Goal: Check status: Check status

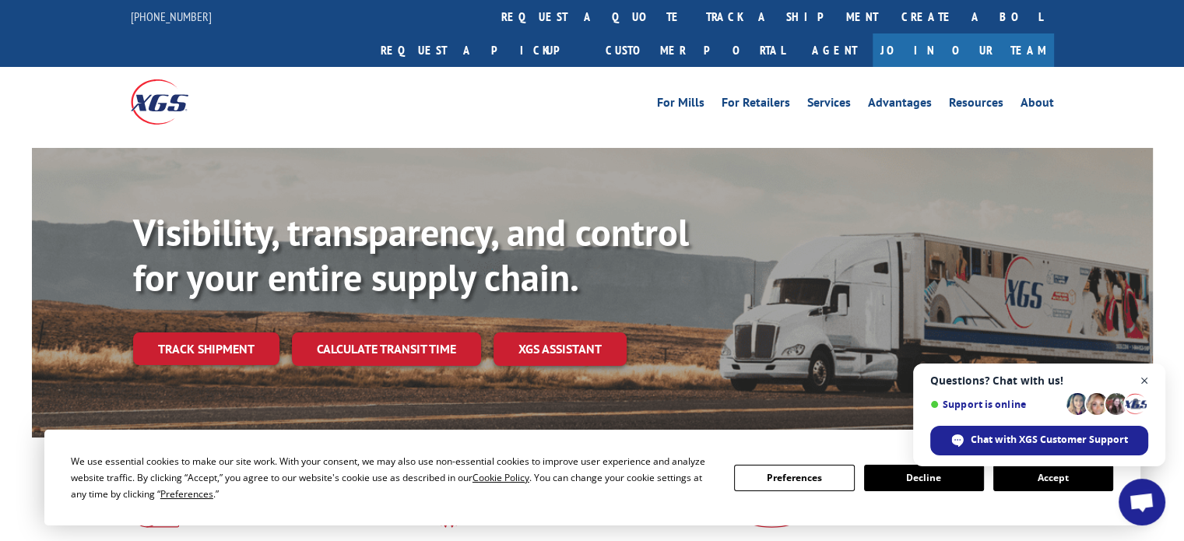
click at [1142, 378] on span "Close chat" at bounding box center [1144, 380] width 19 height 19
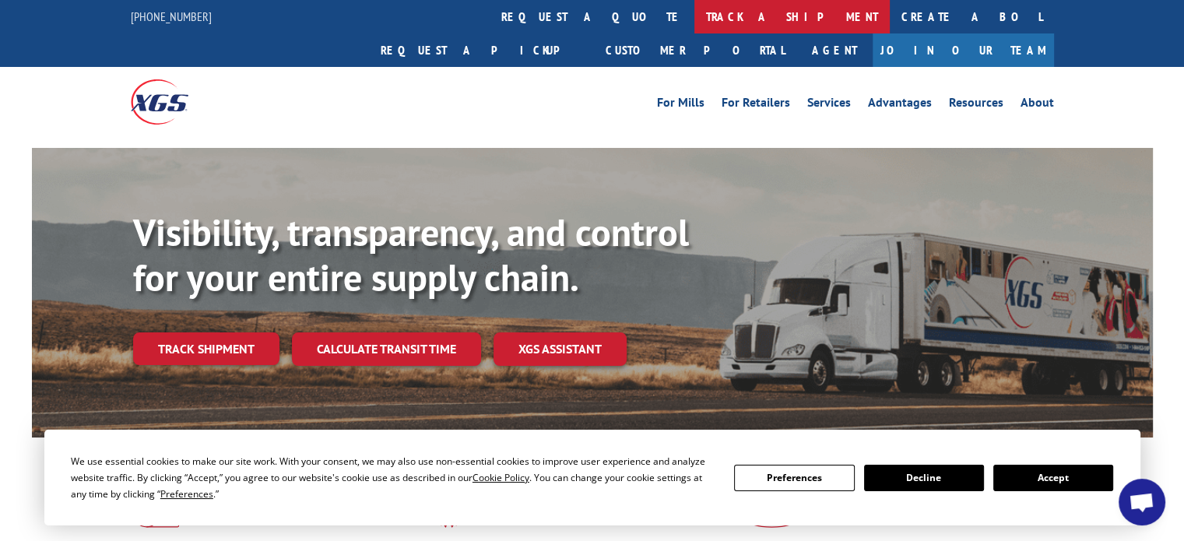
click at [694, 21] on link "track a shipment" at bounding box center [791, 16] width 195 height 33
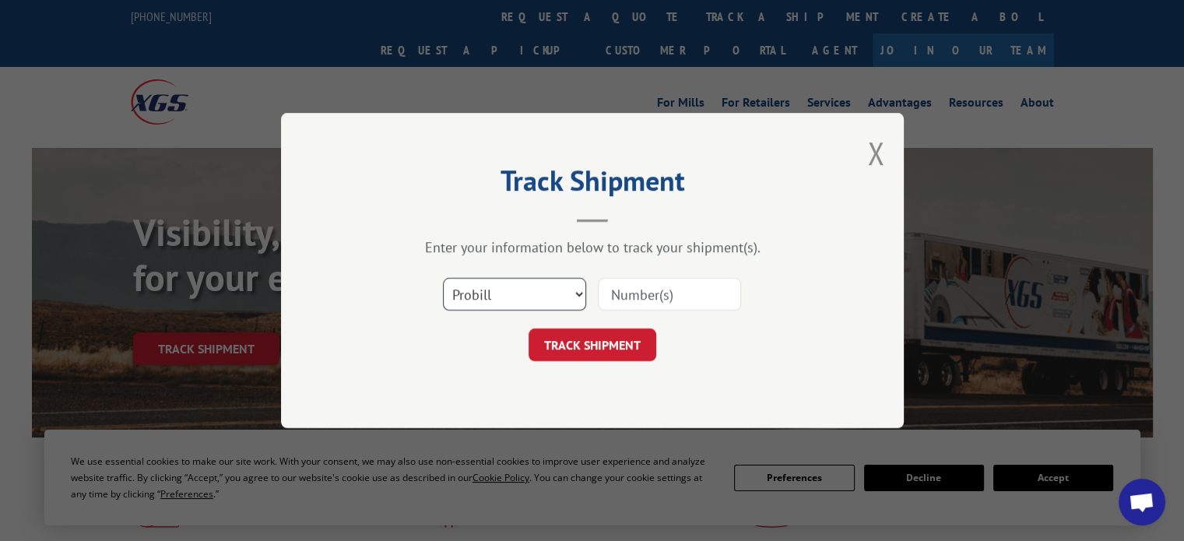
click at [560, 298] on select "Select category... Probill BOL PO" at bounding box center [514, 294] width 143 height 33
click at [573, 289] on select "Select category... Probill BOL PO" at bounding box center [514, 294] width 143 height 33
click at [688, 298] on input at bounding box center [669, 294] width 143 height 33
paste input "17637896"
type input "17637896"
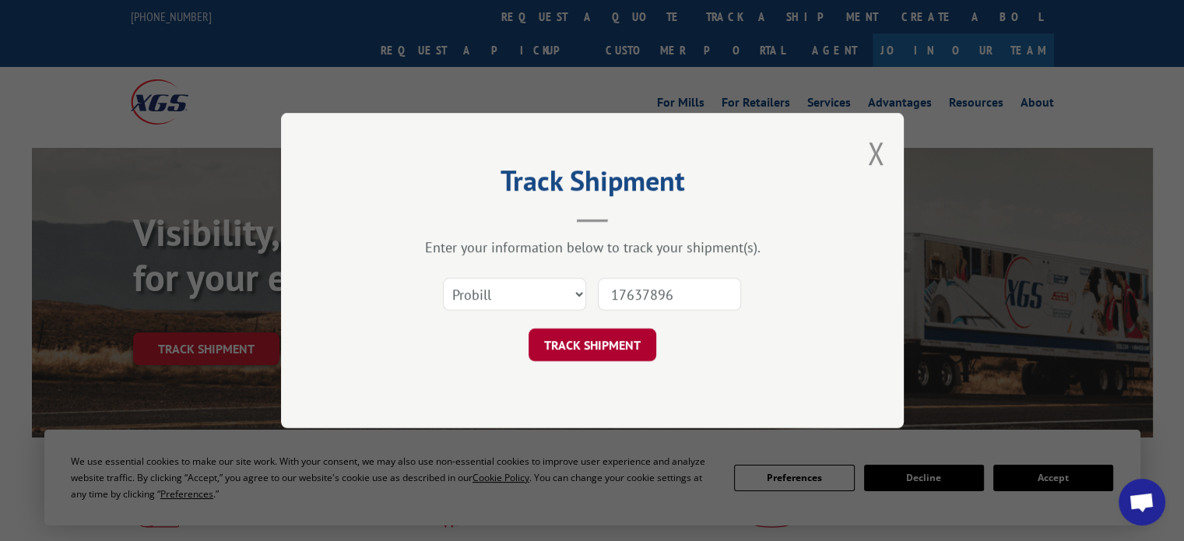
click at [559, 340] on button "TRACK SHIPMENT" at bounding box center [592, 344] width 128 height 33
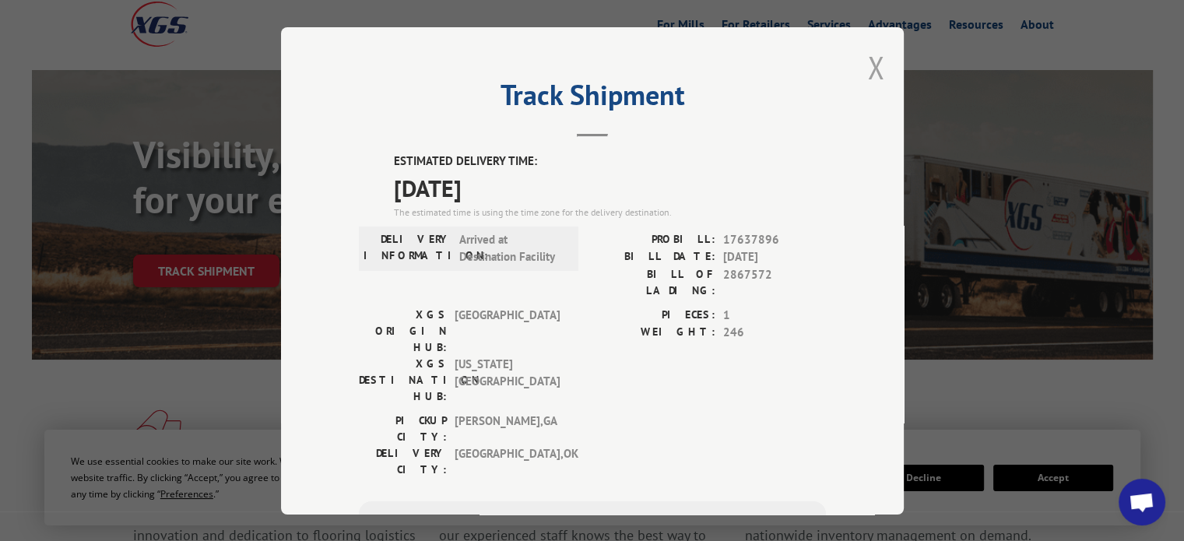
click at [868, 65] on button "Close modal" at bounding box center [875, 67] width 17 height 41
